Goal: Task Accomplishment & Management: Use online tool/utility

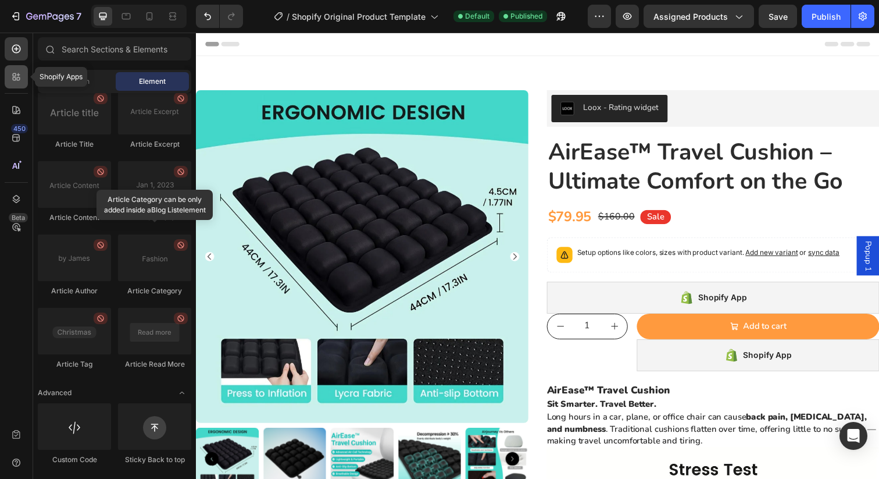
click at [13, 74] on icon at bounding box center [14, 74] width 3 height 3
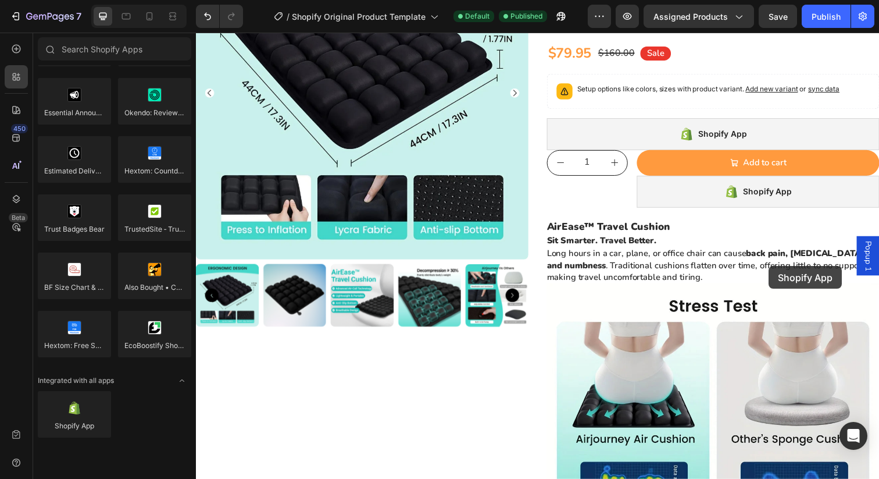
scroll to position [171, 0]
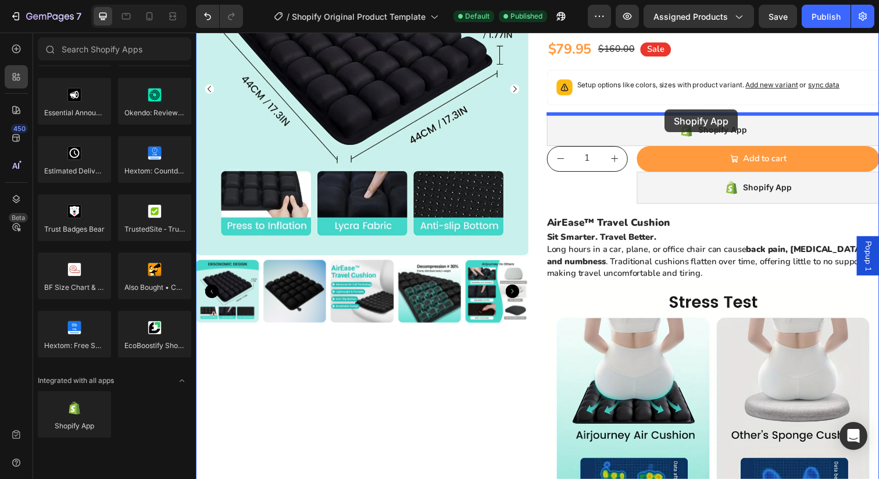
drag, startPoint x: 276, startPoint y: 444, endPoint x: 675, endPoint y: 111, distance: 519.8
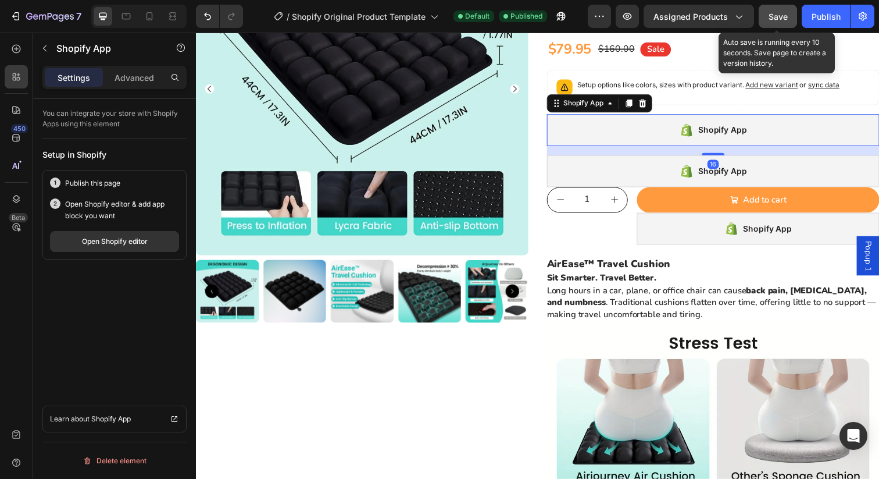
click at [786, 19] on span "Save" at bounding box center [778, 17] width 19 height 10
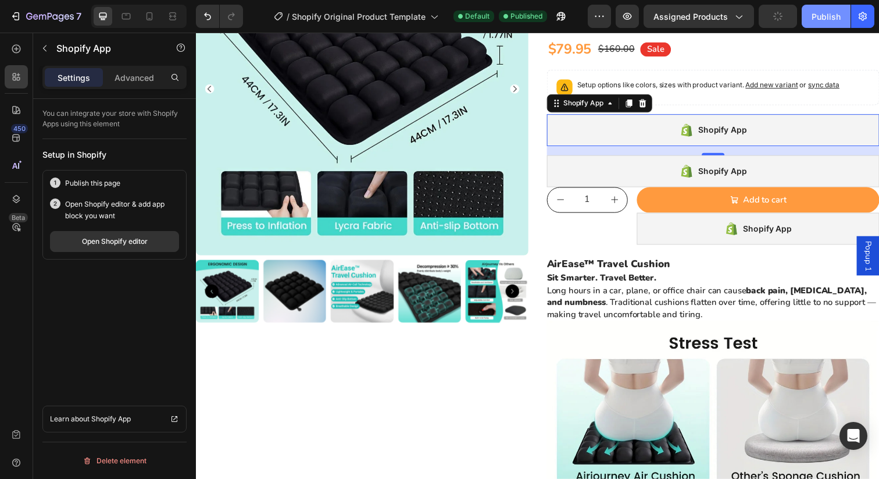
click at [820, 13] on div "Publish" at bounding box center [826, 16] width 29 height 12
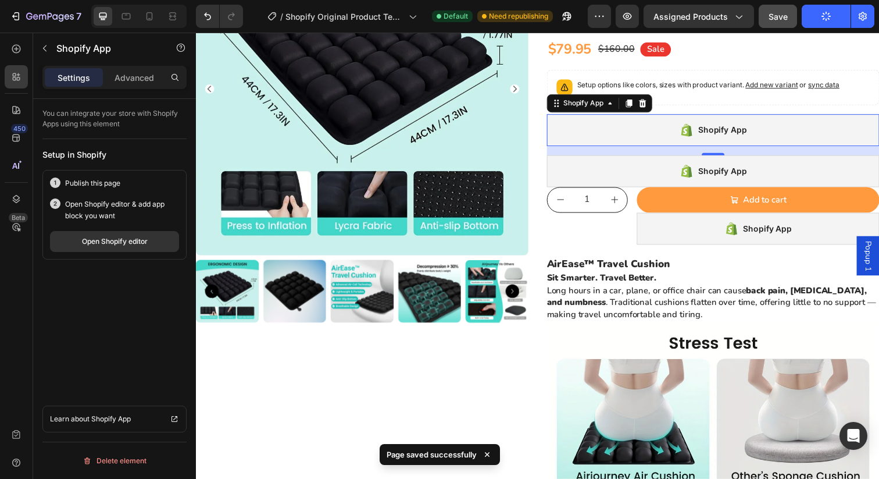
click at [574, 142] on div "Shopify App" at bounding box center [724, 132] width 340 height 33
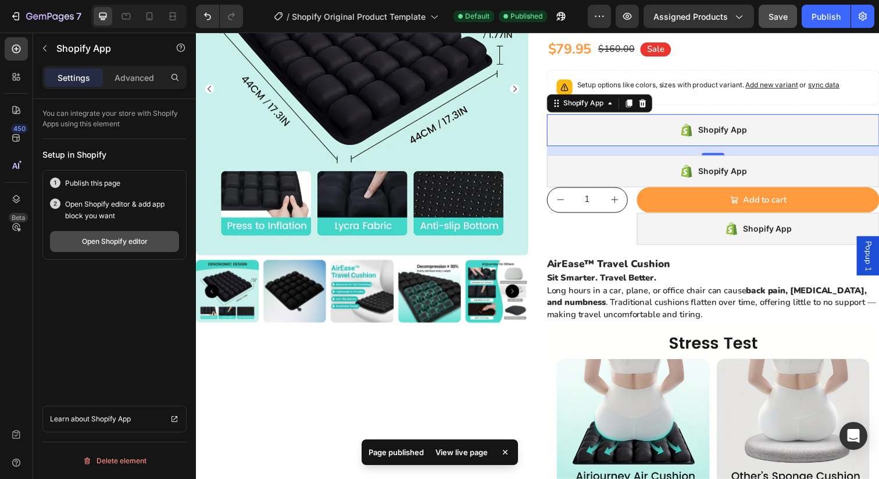
click at [127, 239] on div "Open Shopify editor" at bounding box center [115, 241] width 66 height 10
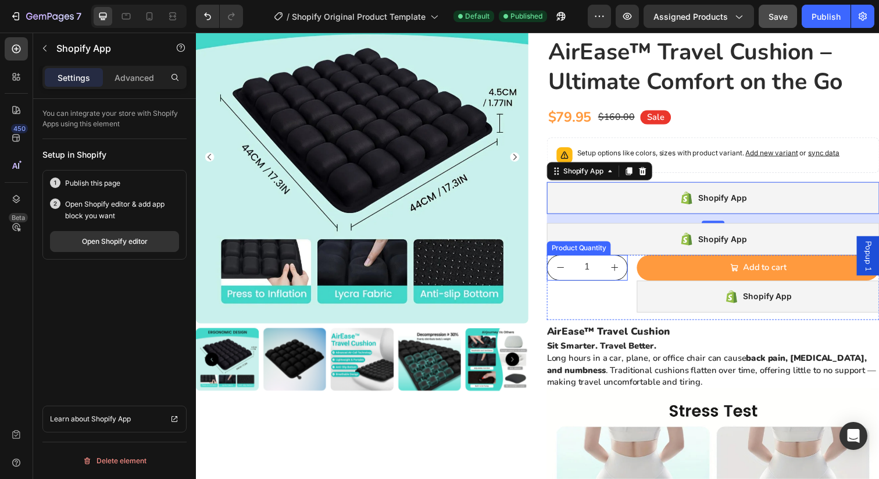
scroll to position [95, 0]
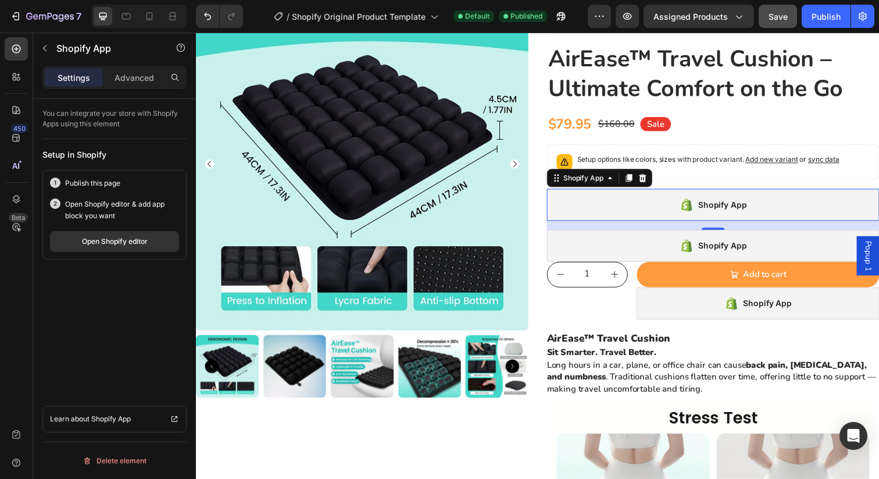
click at [621, 210] on div "Shopify App" at bounding box center [724, 208] width 340 height 33
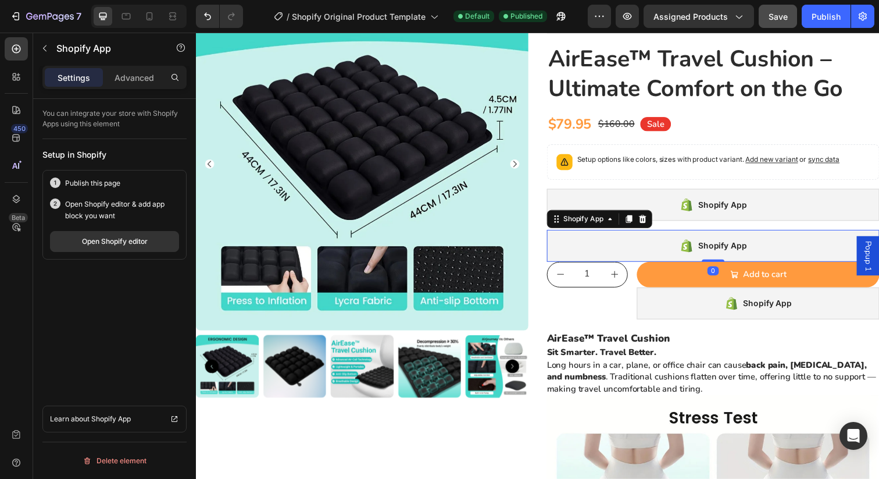
click at [737, 248] on div "Shopify App" at bounding box center [733, 250] width 49 height 14
click at [650, 229] on div at bounding box center [652, 223] width 14 height 14
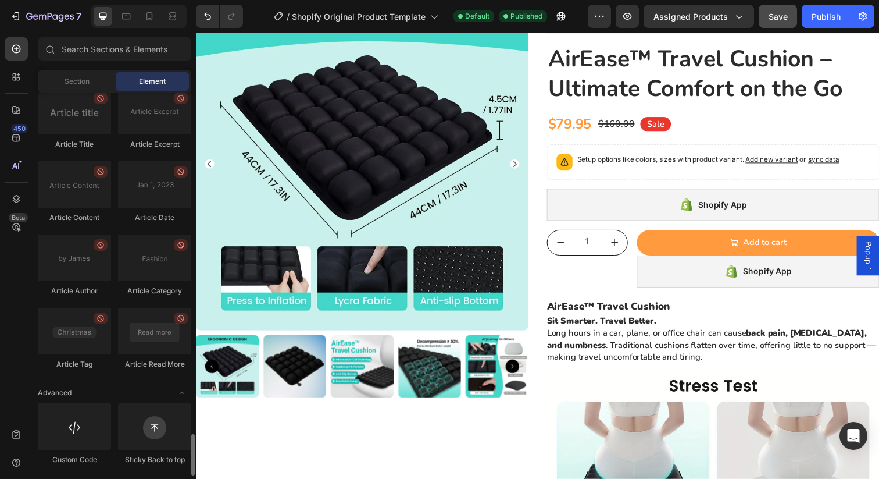
scroll to position [3141, 0]
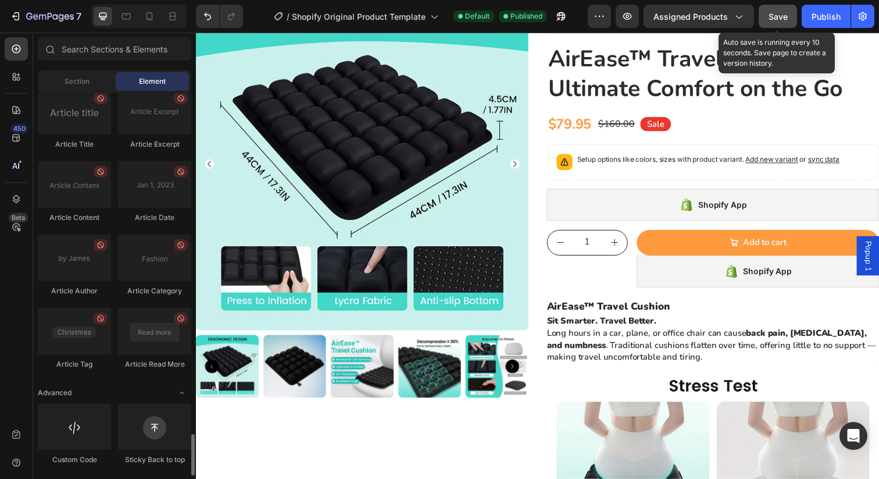
click at [791, 23] on button "Save" at bounding box center [778, 16] width 38 height 23
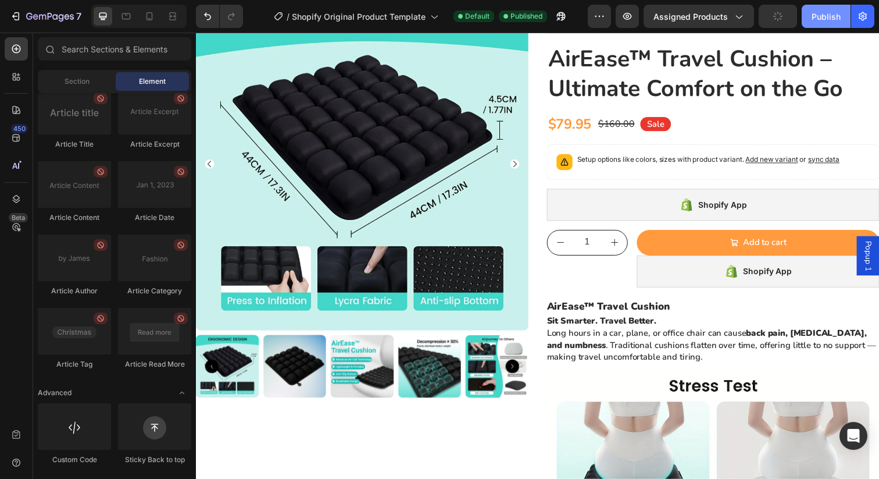
click at [816, 18] on div "Publish" at bounding box center [826, 16] width 29 height 12
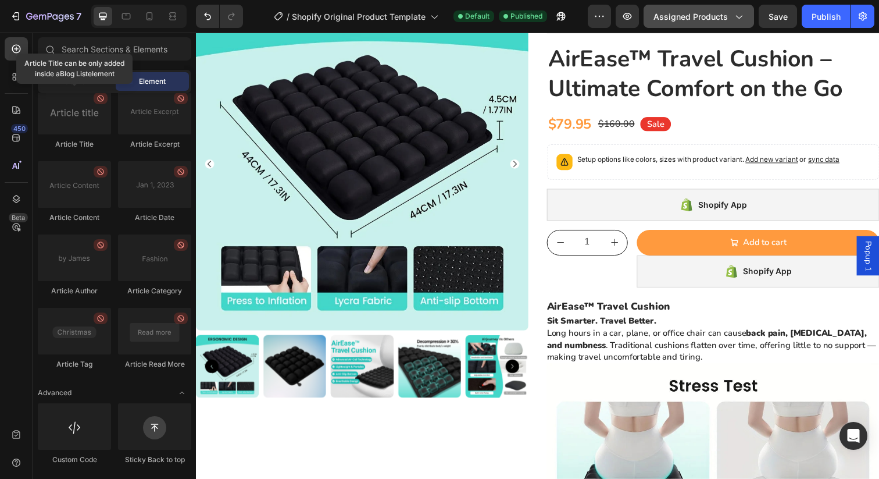
click at [666, 20] on span "Assigned Products" at bounding box center [691, 16] width 74 height 12
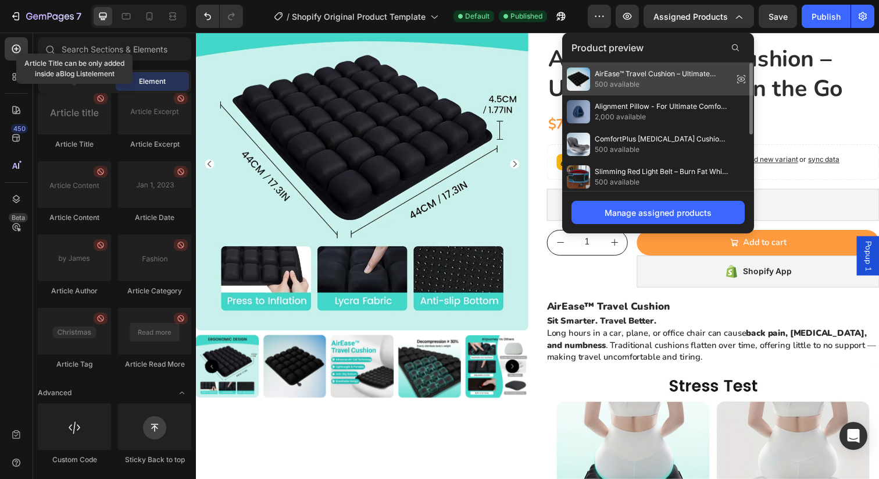
click at [646, 78] on span "AirEase™ Travel Cushion – Ultimate Comfort on the Go" at bounding box center [662, 74] width 134 height 10
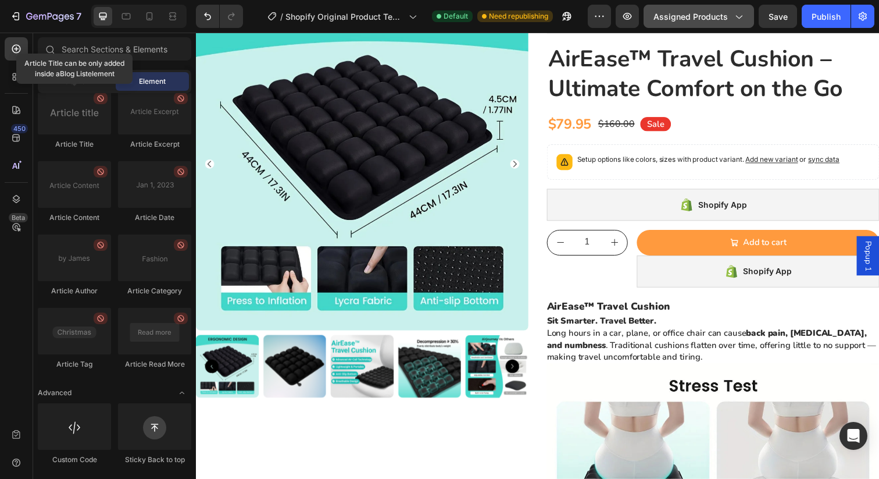
click at [736, 12] on icon "button" at bounding box center [739, 16] width 12 height 12
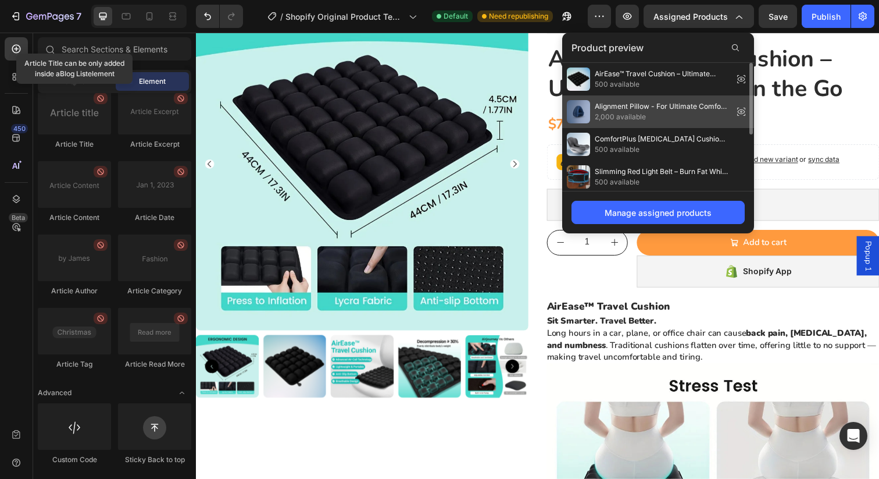
click at [638, 121] on span "2,000 available" at bounding box center [662, 117] width 134 height 10
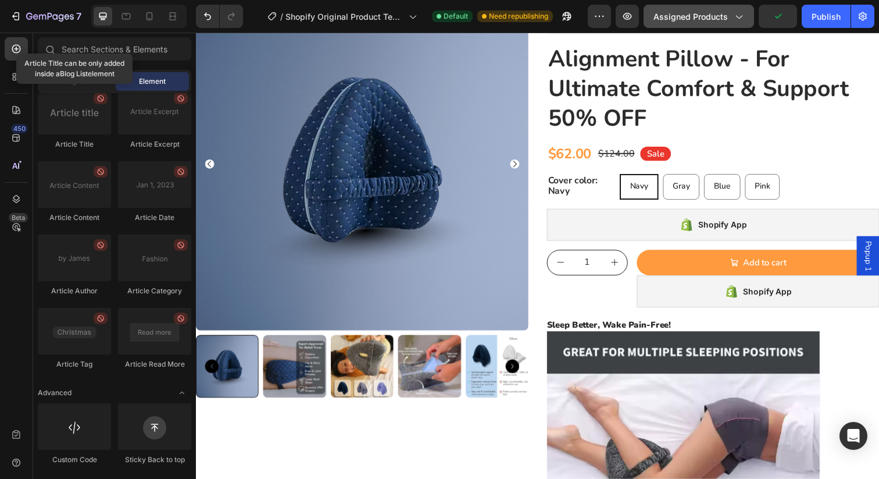
click at [720, 23] on button "Assigned Products" at bounding box center [699, 16] width 111 height 23
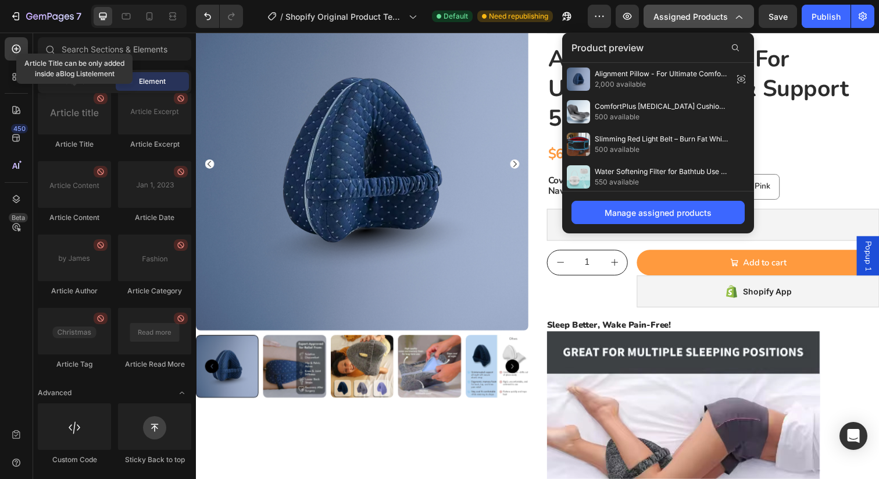
click at [721, 19] on span "Assigned Products" at bounding box center [691, 16] width 74 height 12
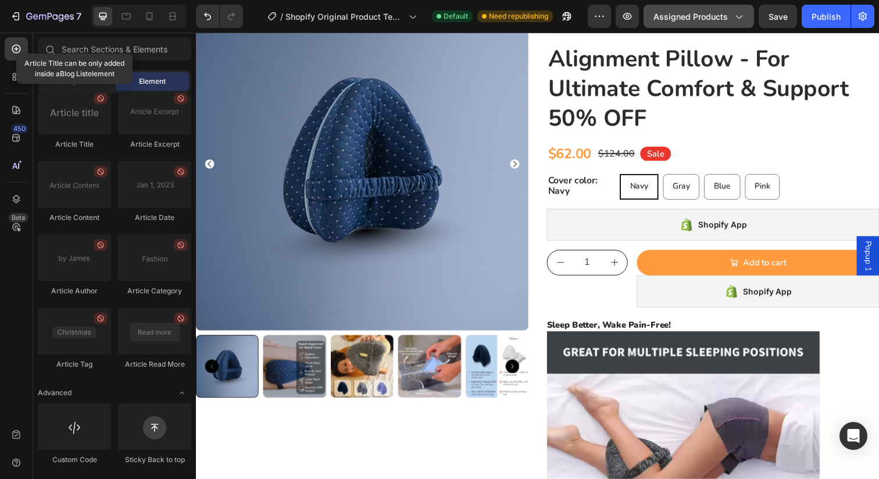
click at [721, 19] on span "Assigned Products" at bounding box center [691, 16] width 74 height 12
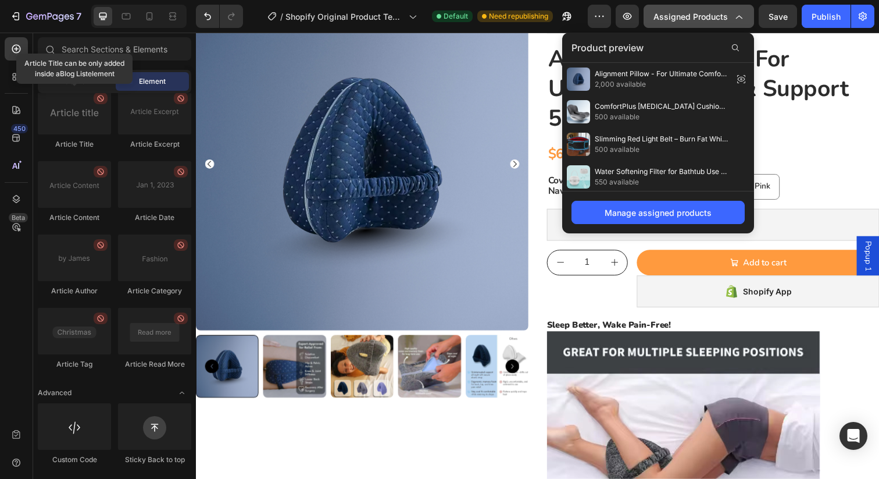
click at [721, 19] on span "Assigned Products" at bounding box center [691, 16] width 74 height 12
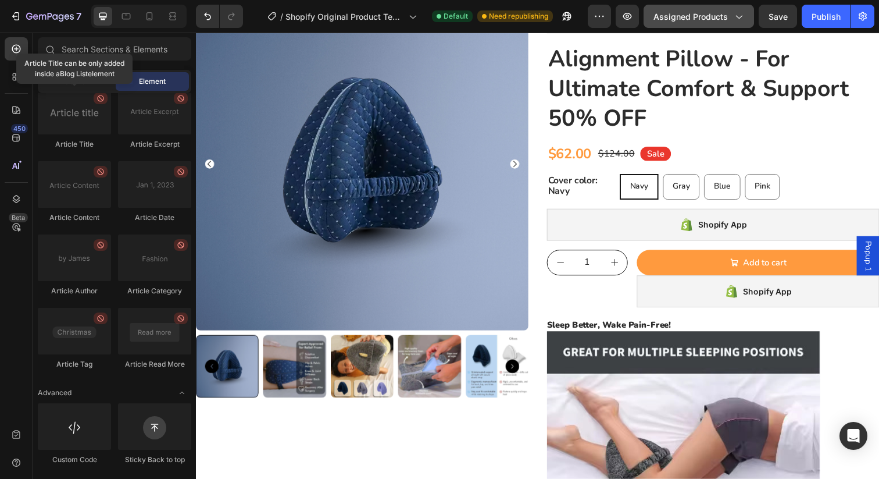
click at [682, 15] on span "Assigned Products" at bounding box center [691, 16] width 74 height 12
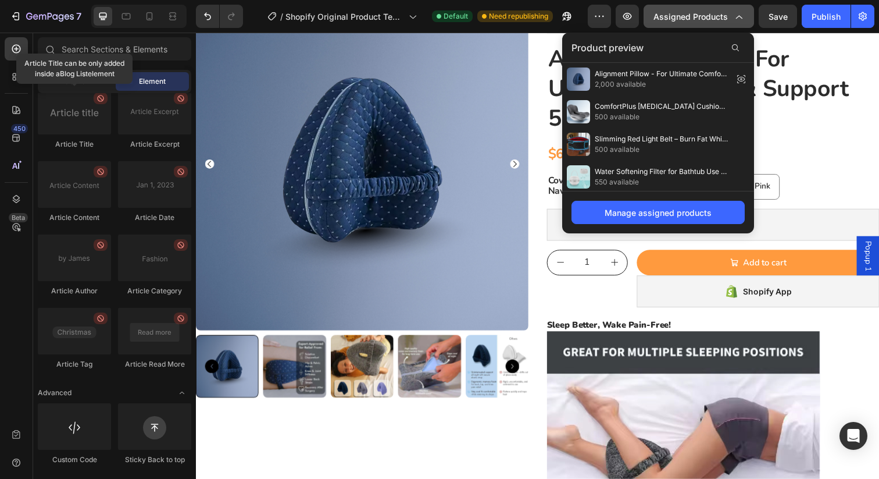
click at [741, 11] on icon "button" at bounding box center [739, 16] width 12 height 12
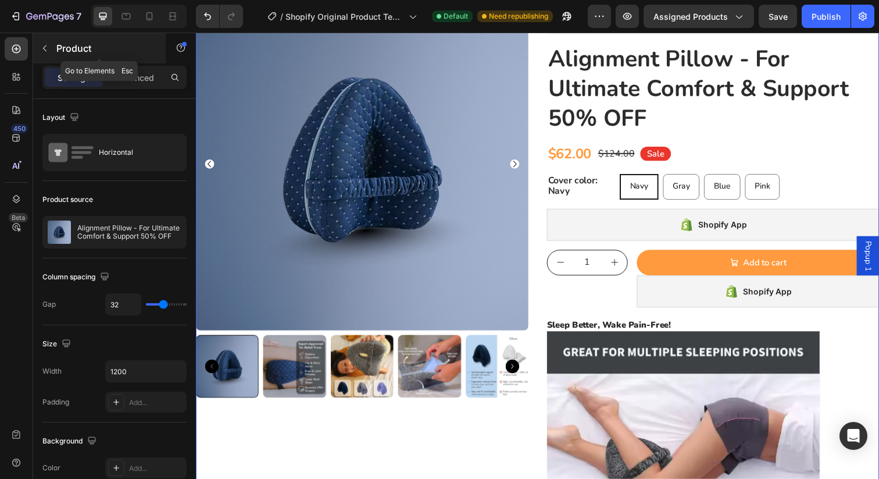
click at [47, 47] on icon "button" at bounding box center [44, 48] width 9 height 9
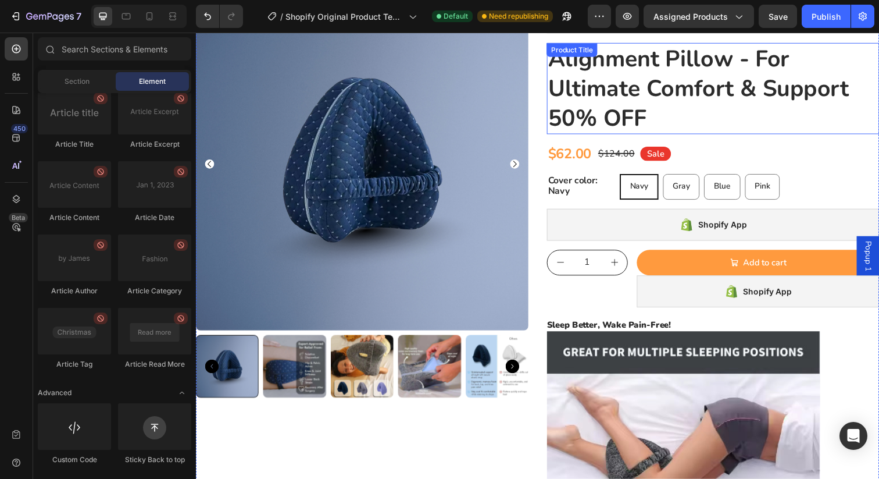
click at [786, 126] on h2 "Alignment Pillow - For Ultimate Comfort & Support 50% OFF" at bounding box center [724, 89] width 340 height 93
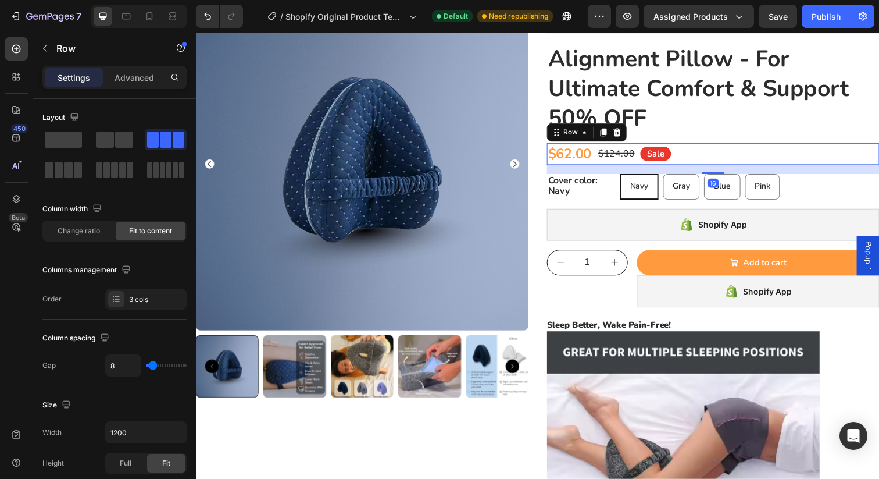
click at [804, 167] on div "$62.00 Product Price Product Price $124.00 Product Price Product Price Sale Tex…" at bounding box center [724, 156] width 340 height 22
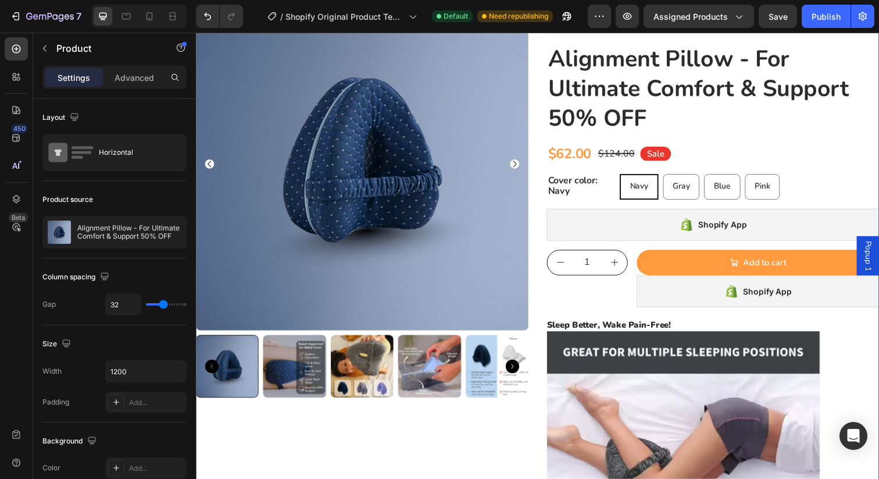
click at [48, 52] on icon "button" at bounding box center [44, 48] width 9 height 9
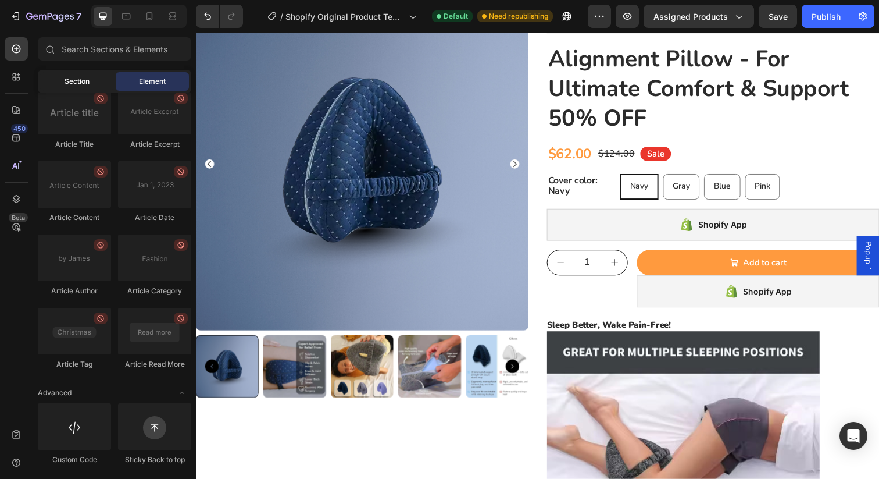
click at [67, 81] on span "Section" at bounding box center [77, 81] width 25 height 10
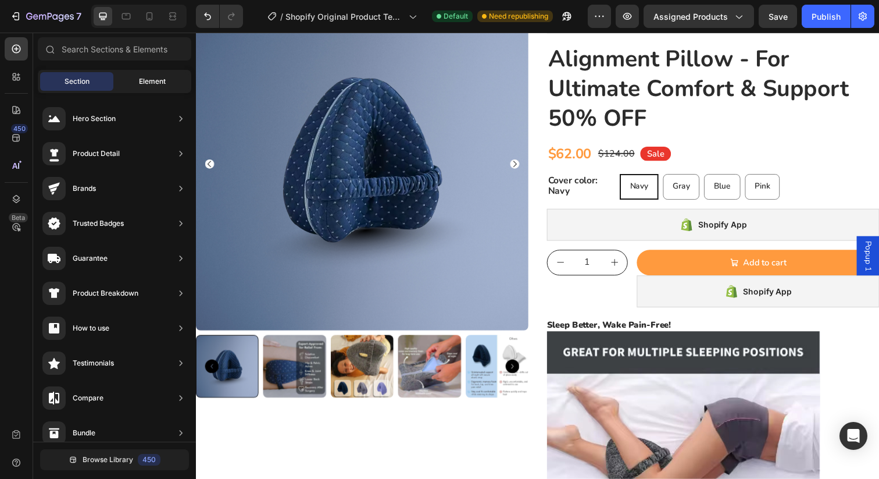
click at [126, 77] on div "Element" at bounding box center [152, 81] width 73 height 19
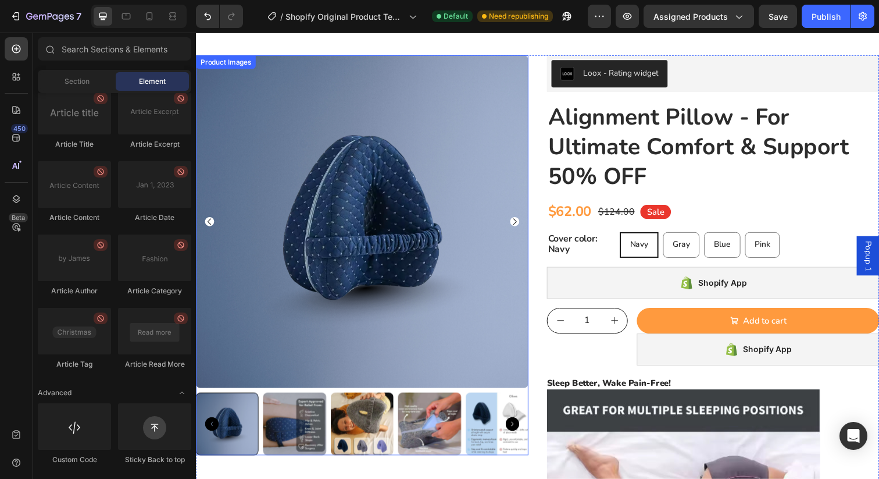
scroll to position [0, 0]
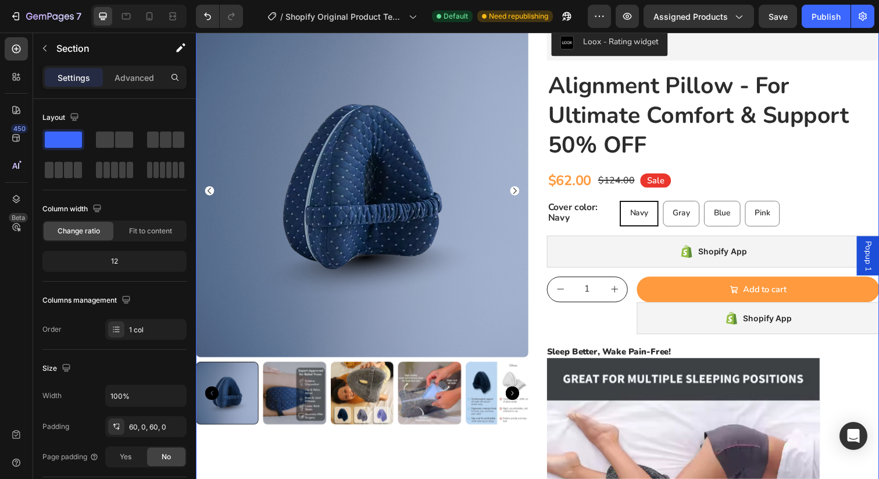
scroll to position [70, 0]
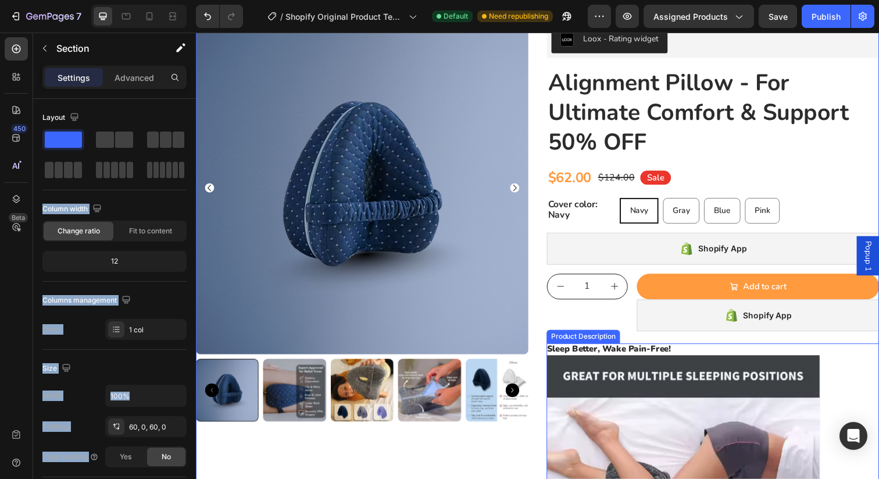
drag, startPoint x: 259, startPoint y: 177, endPoint x: 602, endPoint y: 343, distance: 380.5
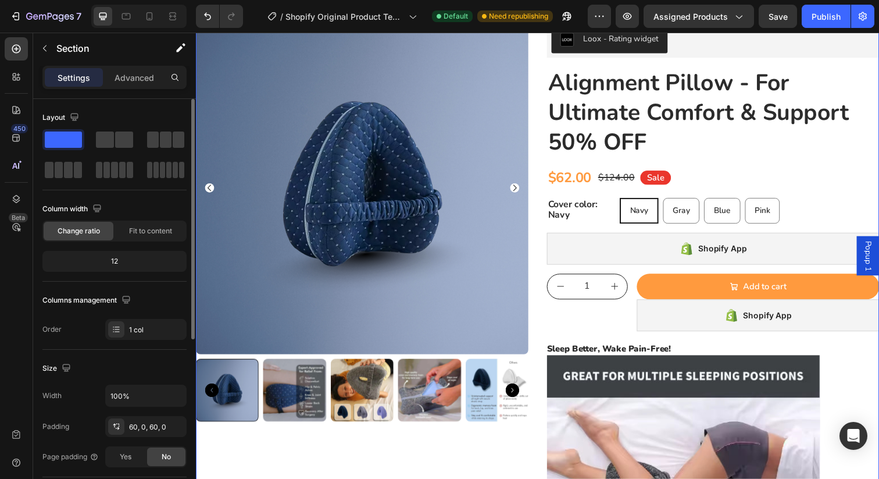
click at [167, 192] on div "Layout Column width Change ratio Fit to content 12 Columns management Order 1 c…" at bounding box center [114, 223] width 144 height 231
click at [71, 140] on span at bounding box center [63, 139] width 37 height 16
click at [136, 78] on p "Advanced" at bounding box center [135, 78] width 40 height 12
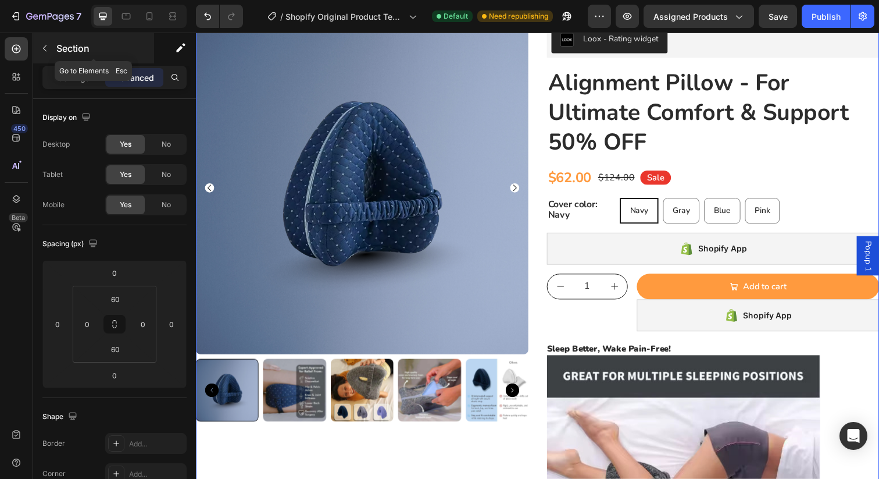
click at [43, 49] on icon "button" at bounding box center [44, 48] width 9 height 9
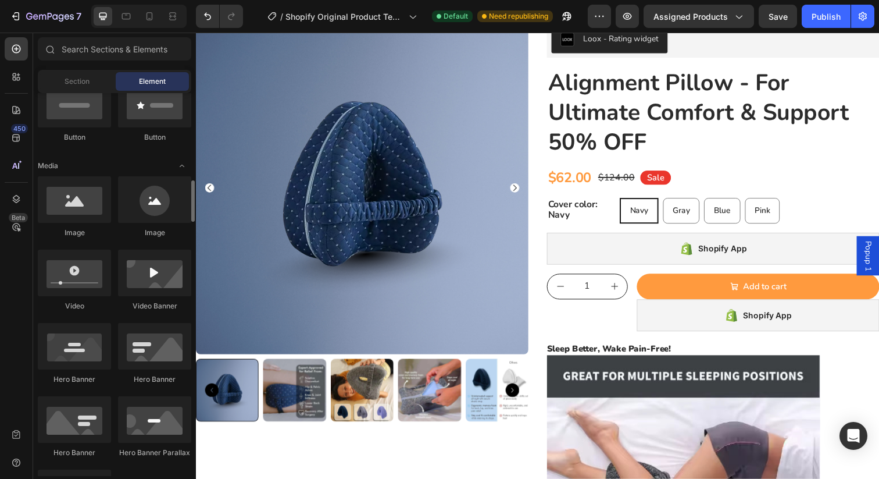
scroll to position [0, 0]
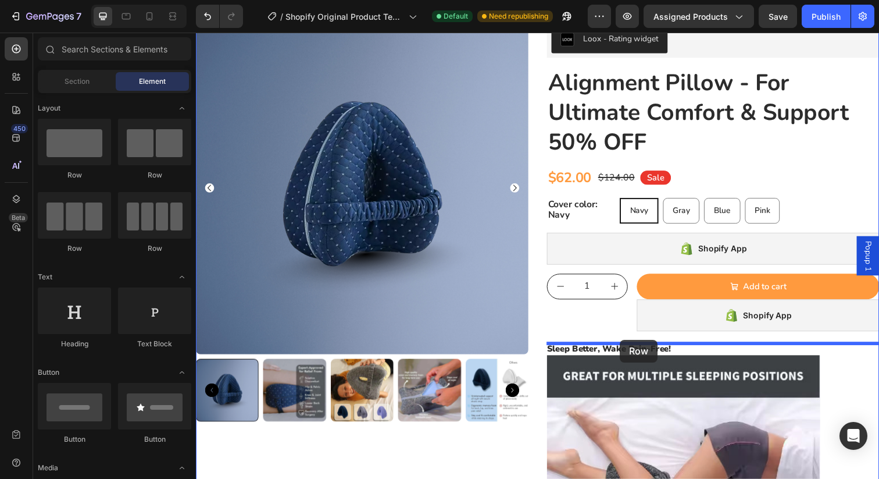
drag, startPoint x: 287, startPoint y: 175, endPoint x: 629, endPoint y: 346, distance: 382.9
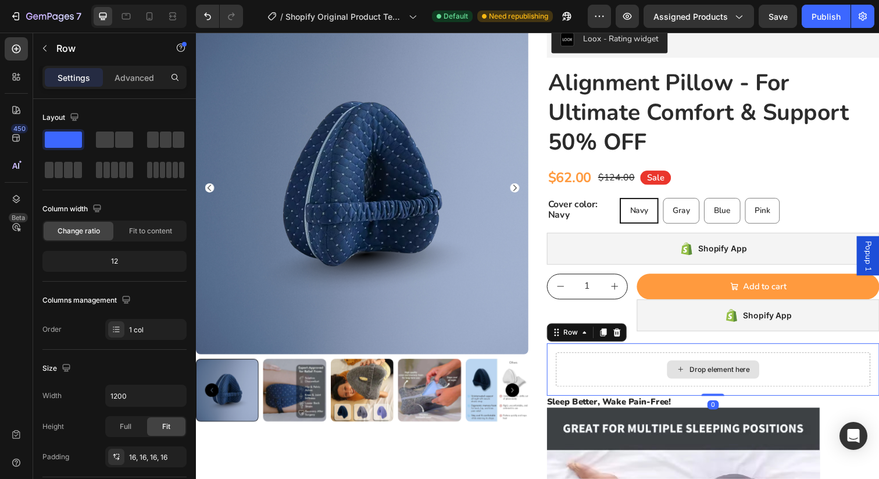
drag, startPoint x: 721, startPoint y: 406, endPoint x: 722, endPoint y: 385, distance: 21.0
click at [722, 385] on div "Drop element here Row 0" at bounding box center [724, 377] width 340 height 54
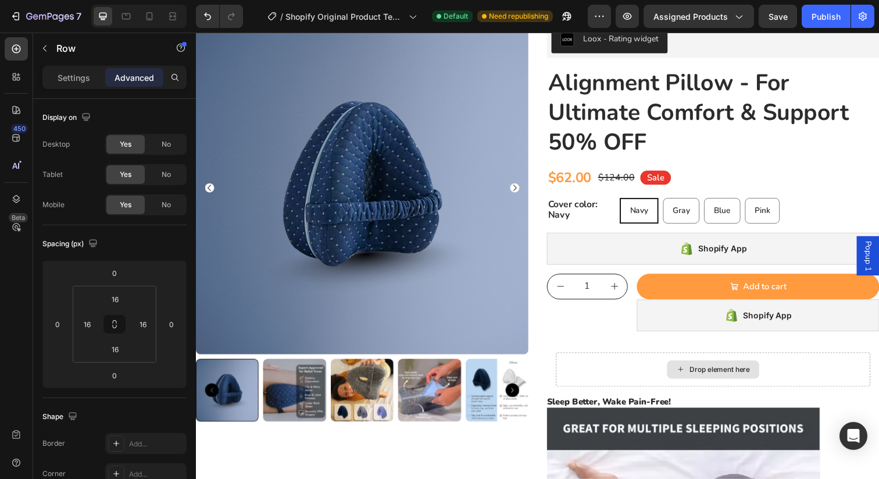
click at [708, 375] on div "Drop element here" at bounding box center [731, 376] width 62 height 9
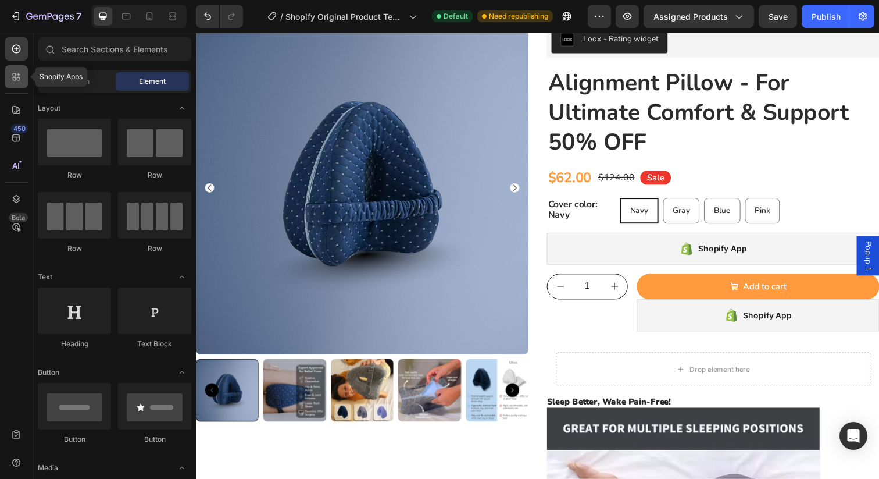
click at [19, 76] on icon at bounding box center [16, 77] width 12 height 12
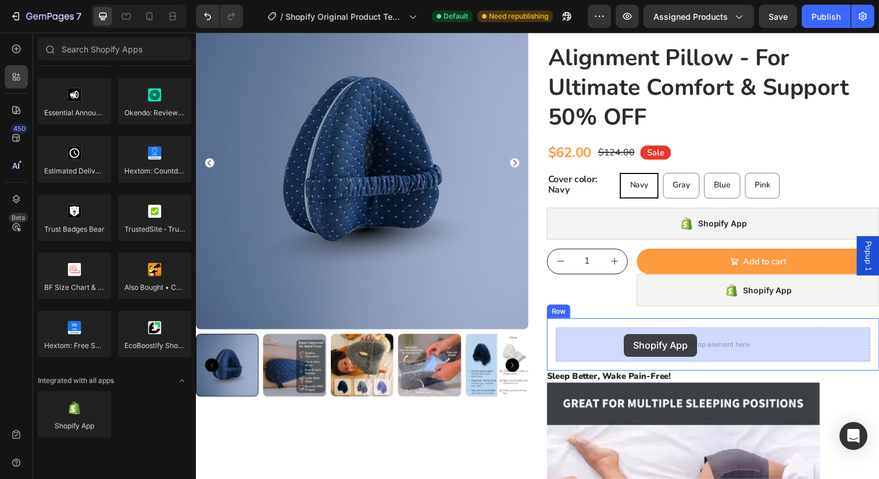
scroll to position [98, 0]
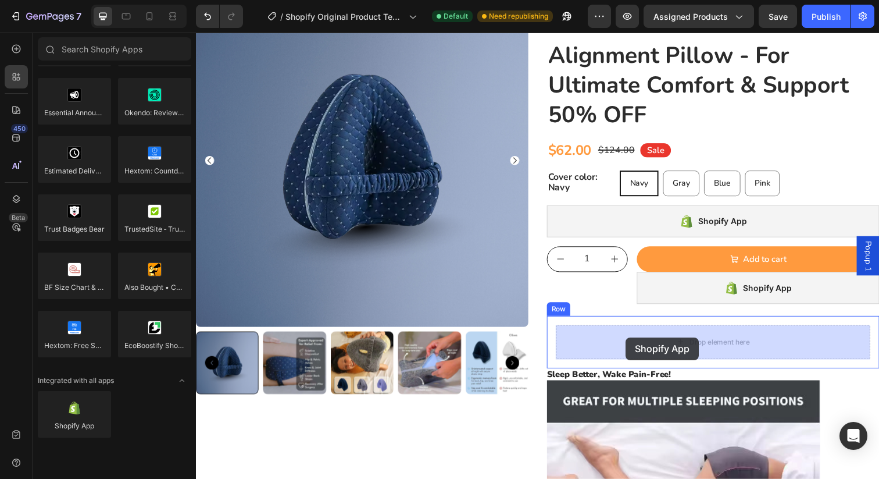
drag, startPoint x: 260, startPoint y: 442, endPoint x: 635, endPoint y: 344, distance: 387.8
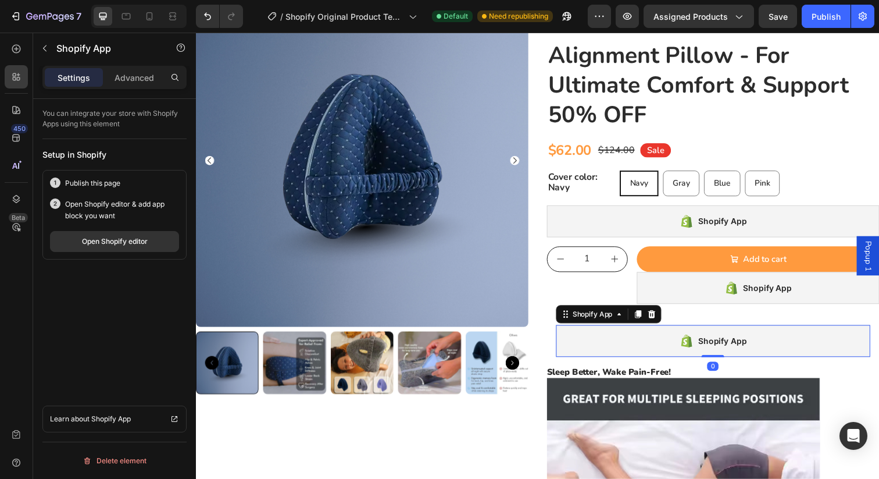
drag, startPoint x: 722, startPoint y: 371, endPoint x: 721, endPoint y: 352, distance: 19.2
click at [721, 352] on div "Shopify App Shopify App 0" at bounding box center [724, 347] width 321 height 33
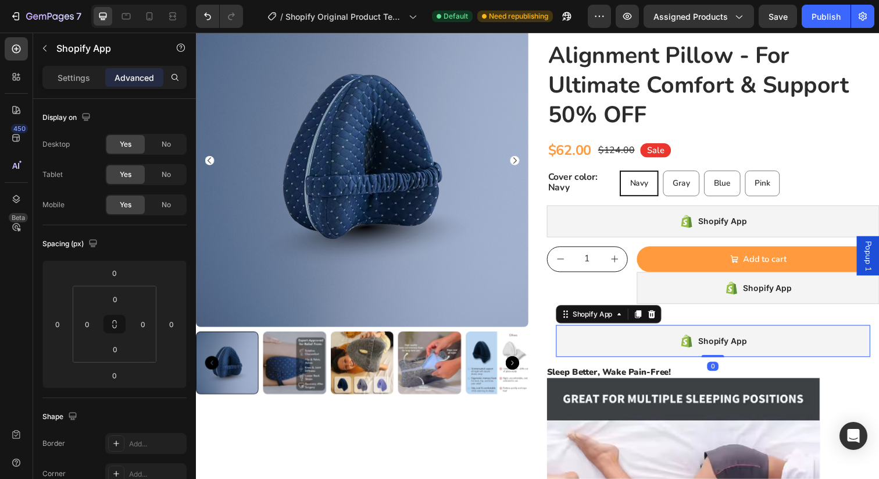
click at [628, 338] on div "Shopify App" at bounding box center [724, 347] width 321 height 33
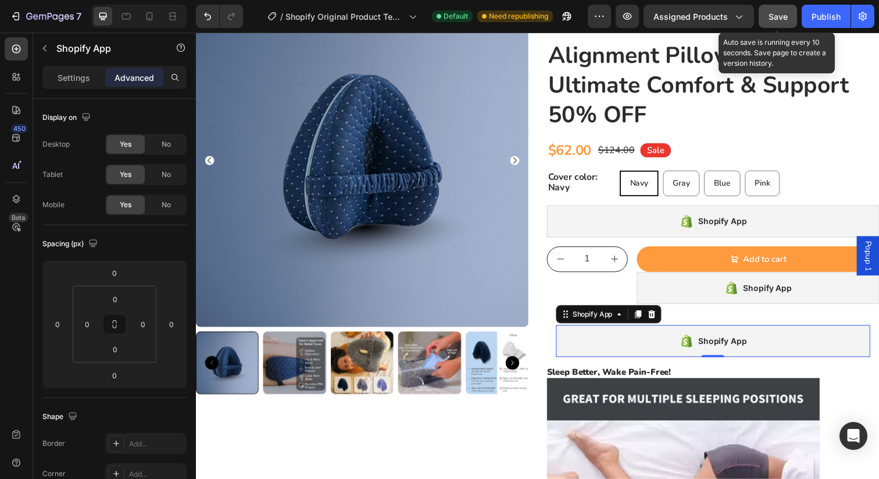
click at [785, 23] on button "Save" at bounding box center [778, 16] width 38 height 23
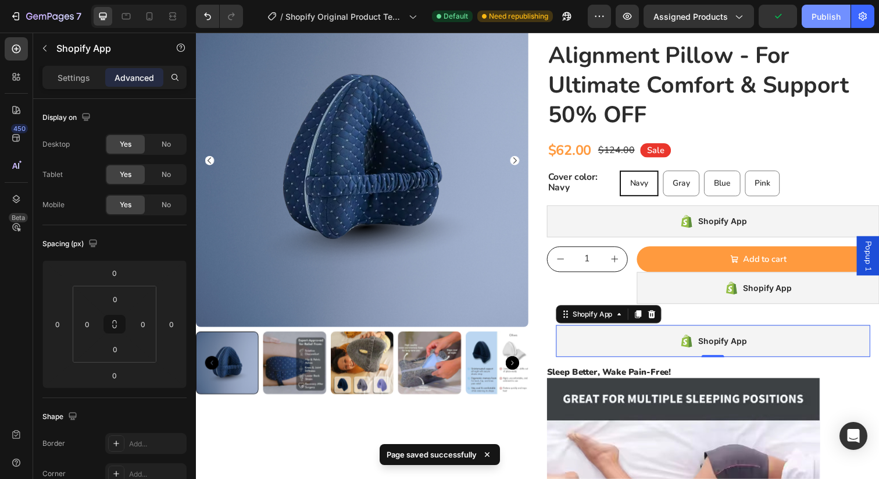
click at [827, 19] on div "Publish" at bounding box center [826, 16] width 29 height 12
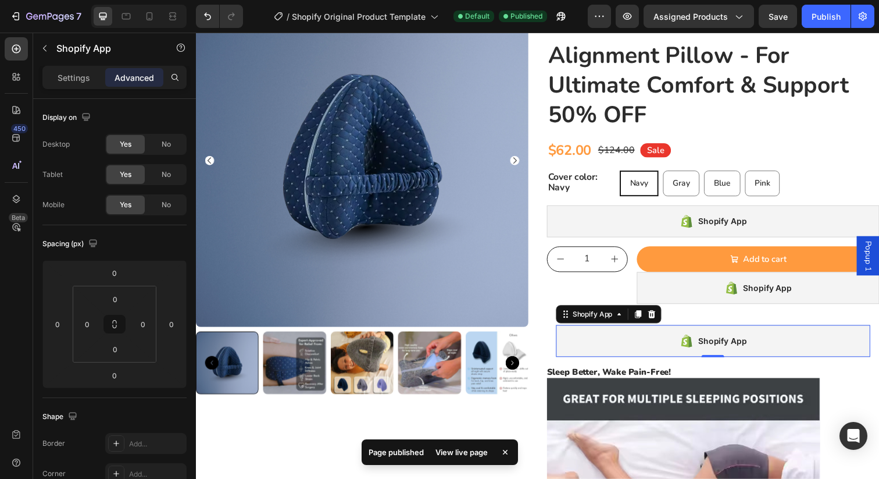
click at [644, 352] on div "Shopify App" at bounding box center [724, 347] width 321 height 33
click at [81, 86] on div "Settings" at bounding box center [74, 77] width 58 height 19
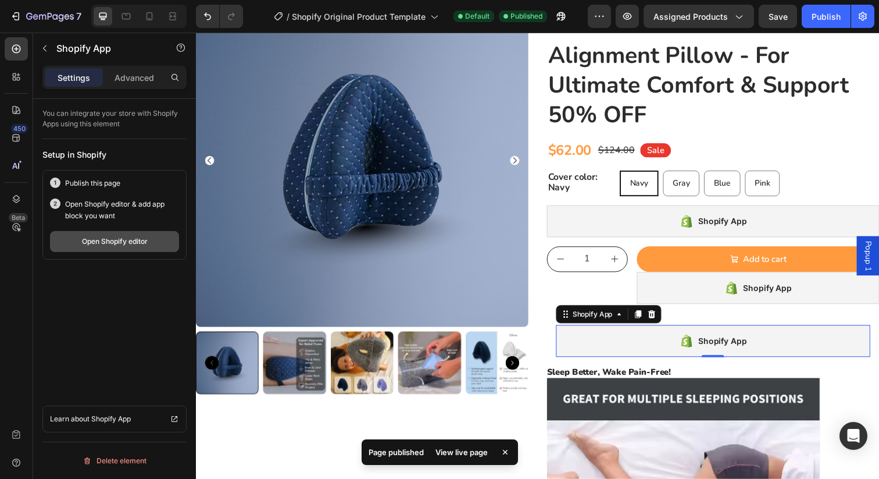
click at [105, 248] on button "Open Shopify editor" at bounding box center [114, 241] width 129 height 21
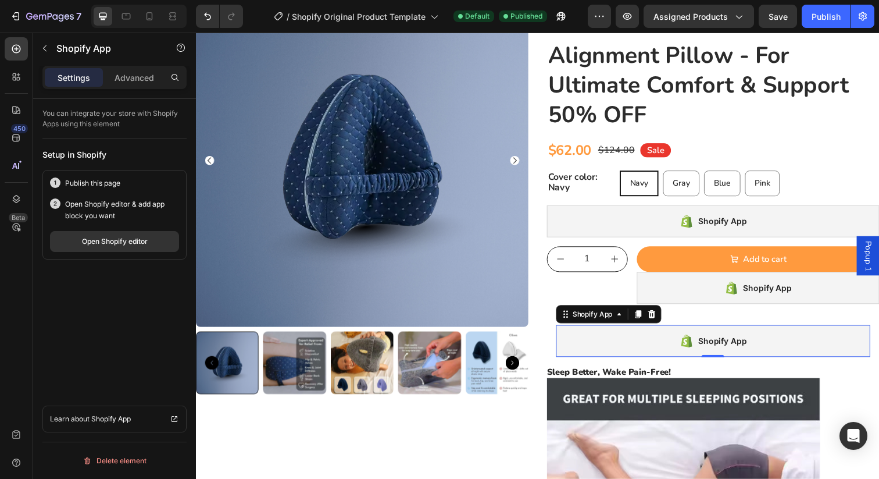
click at [723, 339] on div "Shopify App" at bounding box center [724, 347] width 69 height 16
click at [662, 319] on icon at bounding box center [661, 319] width 9 height 9
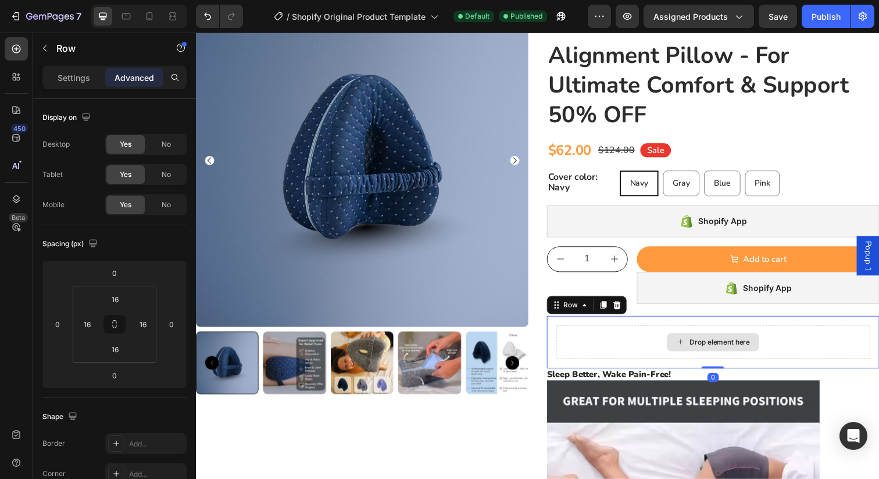
click at [649, 351] on div "Drop element here" at bounding box center [724, 348] width 321 height 35
click at [631, 312] on div at bounding box center [626, 311] width 14 height 14
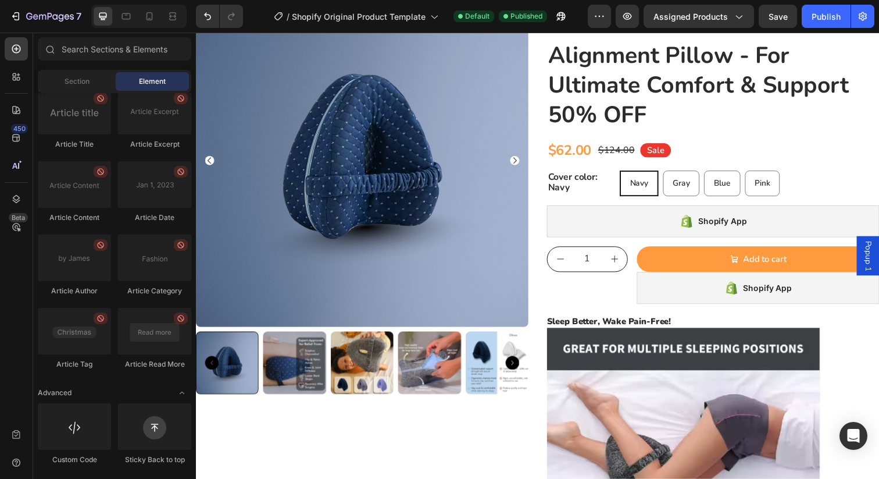
click at [783, 20] on span "Save" at bounding box center [778, 17] width 19 height 10
click at [821, 19] on div "Publish" at bounding box center [826, 16] width 29 height 12
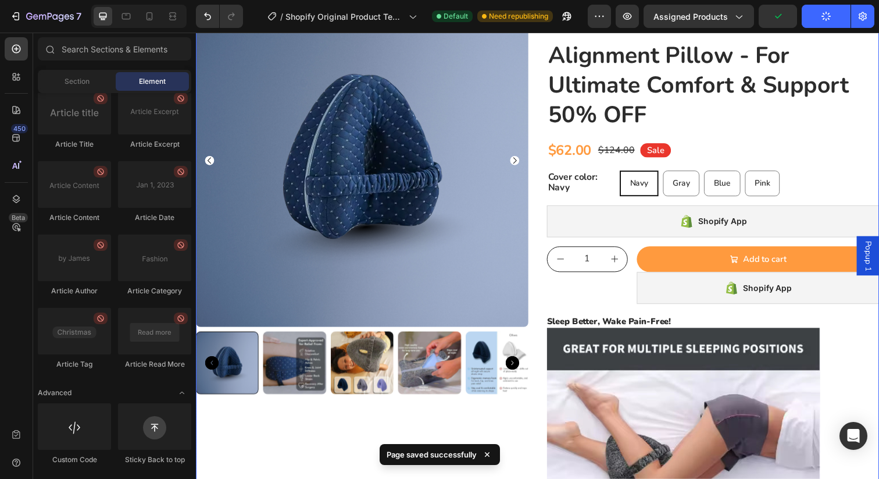
scroll to position [0, 0]
